Goal: Information Seeking & Learning: Learn about a topic

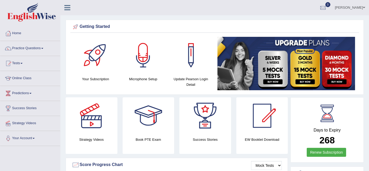
click at [26, 49] on link "Practice Questions" at bounding box center [30, 47] width 60 height 13
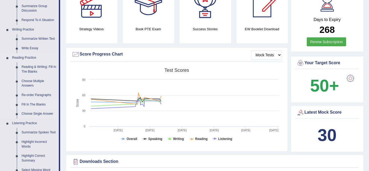
scroll to position [146, 0]
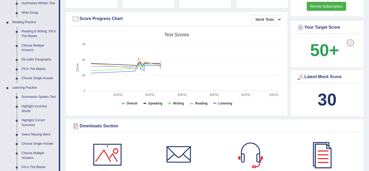
click at [32, 96] on link "Summarize Spoken Text" at bounding box center [39, 96] width 40 height 9
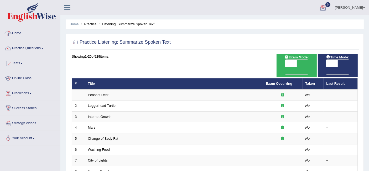
click at [23, 32] on link "Home" at bounding box center [30, 32] width 60 height 13
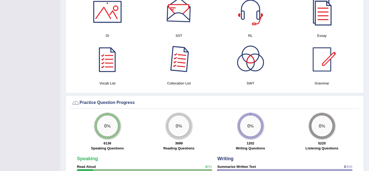
scroll to position [292, 0]
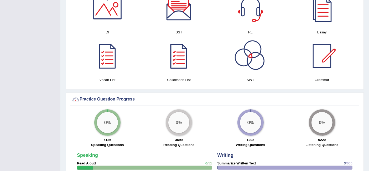
click at [258, 61] on div at bounding box center [250, 56] width 37 height 37
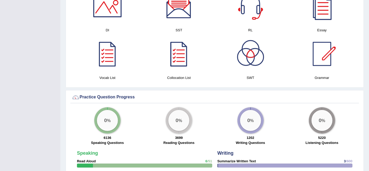
scroll to position [233, 0]
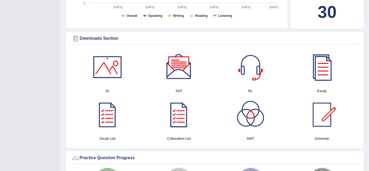
click at [185, 72] on div at bounding box center [178, 67] width 37 height 37
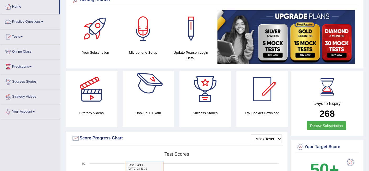
scroll to position [0, 0]
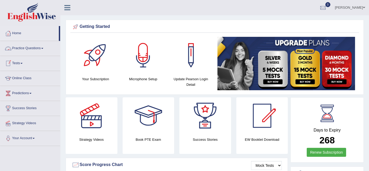
click at [33, 48] on link "Practice Questions" at bounding box center [30, 47] width 60 height 13
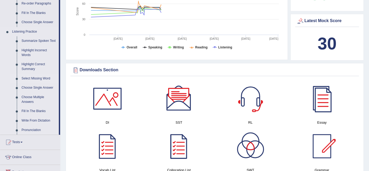
scroll to position [204, 0]
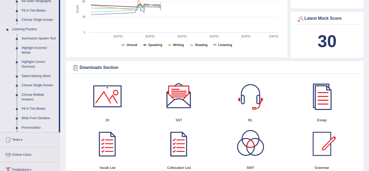
click at [40, 38] on link "Summarize Spoken Text" at bounding box center [39, 38] width 40 height 9
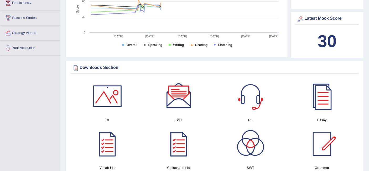
scroll to position [135, 0]
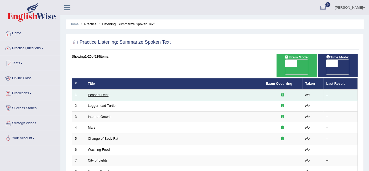
click at [103, 93] on link "Peasant Debt" at bounding box center [98, 95] width 21 height 4
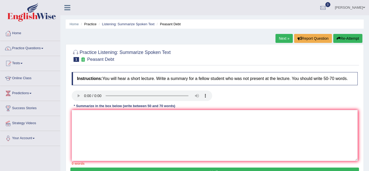
scroll to position [29, 0]
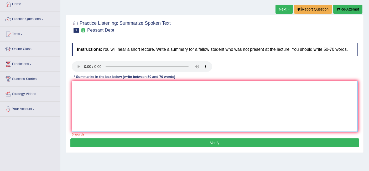
click at [115, 92] on textarea at bounding box center [215, 106] width 286 height 51
click at [245, 104] on textarea at bounding box center [215, 106] width 286 height 51
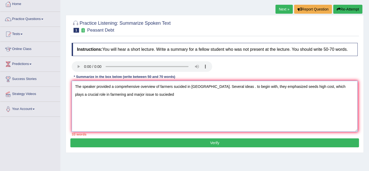
click at [176, 86] on textarea "The speaker provided a comprehensive overview of farmers sucided in india. Seve…" at bounding box center [215, 106] width 286 height 51
click at [177, 86] on textarea "The speaker provided a comprehensive overview of farmers sucided in india. Seve…" at bounding box center [215, 106] width 286 height 51
click at [128, 93] on textarea "The speaker provided a comprehensive overview of farmers suicided in india. Sev…" at bounding box center [215, 106] width 286 height 51
click at [142, 94] on textarea "The speaker provided a comprehensive overview of farmers suicided in india. Sev…" at bounding box center [215, 106] width 286 height 51
click at [186, 85] on textarea "The speaker provided a comprehensive overview of farmers suicided in india. Sev…" at bounding box center [215, 106] width 286 height 51
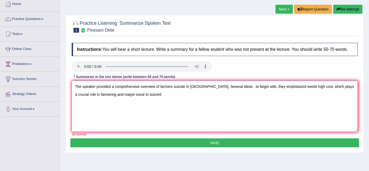
click at [136, 94] on textarea "The speaker provided a comprehensive overview of farmers suicide in india. Seve…" at bounding box center [215, 106] width 286 height 51
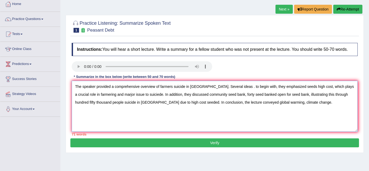
click at [191, 86] on textarea "The speaker provided a comprehensive overview of farmers suicide in india. Seve…" at bounding box center [215, 106] width 286 height 51
click at [225, 86] on textarea "The speaker provided a comprehensive overview of farmers suicide in India. Seve…" at bounding box center [215, 106] width 286 height 51
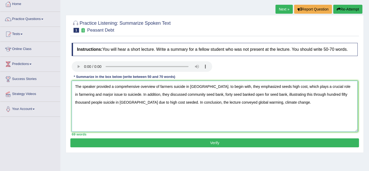
click at [200, 86] on textarea "The speaker provided a comprehensive overview of farmers suicide in India. to b…" at bounding box center [215, 106] width 286 height 51
click at [341, 86] on textarea "The speaker provided a comprehensive overview of farmers suicide in India. To b…" at bounding box center [215, 106] width 286 height 51
click at [340, 87] on textarea "The speaker provided a comprehensive overview of farmers suicide in India. To b…" at bounding box center [215, 106] width 286 height 51
click at [85, 94] on textarea "The speaker provided a comprehensive overview of farmers suicide in India. To b…" at bounding box center [215, 106] width 286 height 51
click at [109, 94] on textarea "The speaker provided a comprehensive overview of farmers suicide in India. To b…" at bounding box center [215, 106] width 286 height 51
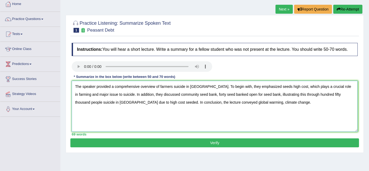
click at [93, 102] on textarea "The speaker provided a comprehensive overview of farmers suicide in India. To b…" at bounding box center [215, 106] width 286 height 51
type textarea "The speaker provided a comprehensive overview of farmers suicide in India. To b…"
click at [135, 143] on button "Verify" at bounding box center [214, 142] width 288 height 9
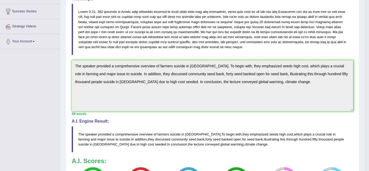
scroll to position [147, 0]
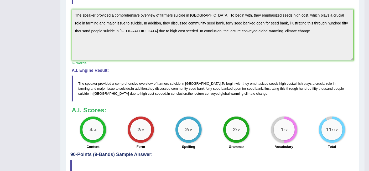
drag, startPoint x: 80, startPoint y: 83, endPoint x: 85, endPoint y: 83, distance: 5.8
click at [92, 84] on blockquote "The speaker provided a comprehensive overview of farmers suicide in India . To …" at bounding box center [212, 88] width 281 height 26
click at [81, 82] on span "The" at bounding box center [81, 83] width 6 height 4
drag, startPoint x: 81, startPoint y: 82, endPoint x: 97, endPoint y: 69, distance: 20.0
click at [104, 82] on blockquote "The speaker provided a comprehensive overview of farmers suicide in India . To …" at bounding box center [212, 88] width 281 height 26
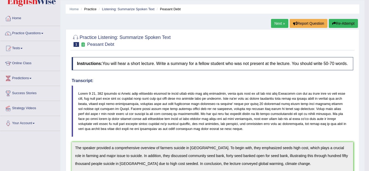
scroll to position [0, 0]
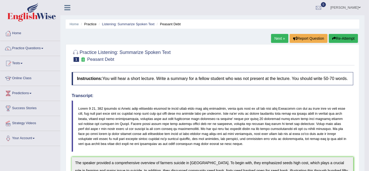
click at [340, 38] on button "Re-Attempt" at bounding box center [343, 38] width 29 height 9
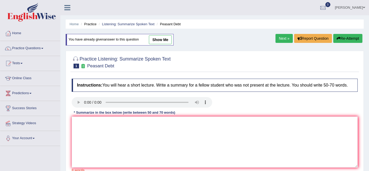
click at [287, 39] on link "Next »" at bounding box center [283, 38] width 17 height 9
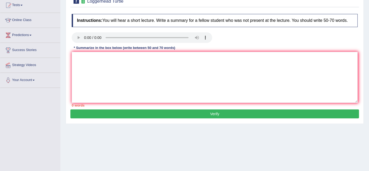
scroll to position [58, 0]
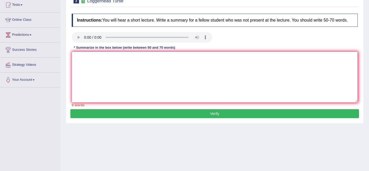
click at [107, 70] on textarea at bounding box center [215, 76] width 286 height 51
click at [170, 56] on textarea "The speaker provided a comprehensive overview of" at bounding box center [215, 76] width 286 height 51
type textarea "The speaker provided a comprehensive overview of young turtle"
click at [184, 60] on textarea "The speaker provided a comprehensive overview of young turtle" at bounding box center [215, 76] width 286 height 51
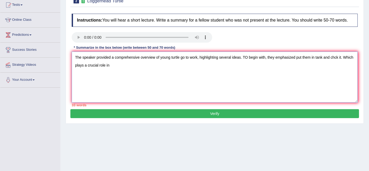
click at [336, 56] on textarea "The speaker provided a comprehensive overview of young turtle go to work, highl…" at bounding box center [215, 76] width 286 height 51
click at [345, 58] on textarea "The speaker provided a comprehensive overview of young turtle go to work, highl…" at bounding box center [215, 76] width 286 height 51
click at [166, 71] on textarea "The speaker provided a comprehensive overview of young turtle go to work, highl…" at bounding box center [215, 76] width 286 height 51
click at [135, 64] on textarea "The speaker provided a comprehensive overview of young turtle go to work, highl…" at bounding box center [215, 76] width 286 height 51
click at [169, 65] on textarea "The speaker provided a comprehensive overview of young turtle go to work, highl…" at bounding box center [215, 76] width 286 height 51
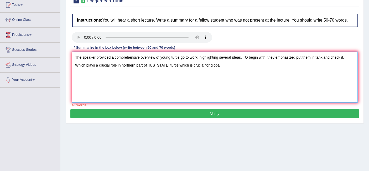
click at [193, 66] on textarea "The speaker provided a comprehensive overview of young turtle go to work, highl…" at bounding box center [215, 76] width 286 height 51
click at [195, 63] on textarea "The speaker provided a comprehensive overview of young turtle go to work, highl…" at bounding box center [215, 76] width 286 height 51
click at [190, 64] on textarea "The speaker provided a comprehensive overview of young turtle go to work, highl…" at bounding box center [215, 76] width 286 height 51
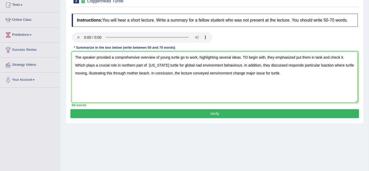
type textarea "The speaker provided a comprehensive overview of young turtle go to work, highl…"
click at [215, 112] on button "Verify" at bounding box center [214, 113] width 288 height 9
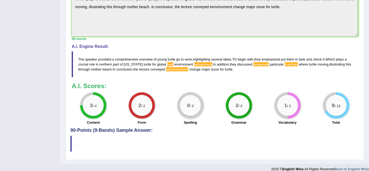
scroll to position [186, 0]
